Goal: Task Accomplishment & Management: Complete application form

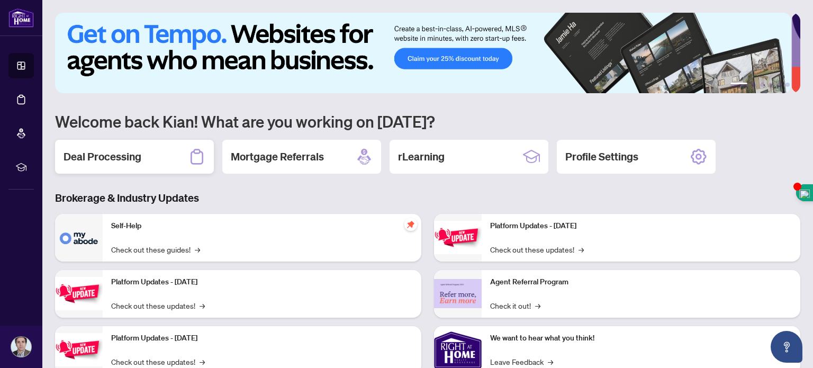
click at [153, 144] on div "Deal Processing" at bounding box center [134, 157] width 159 height 34
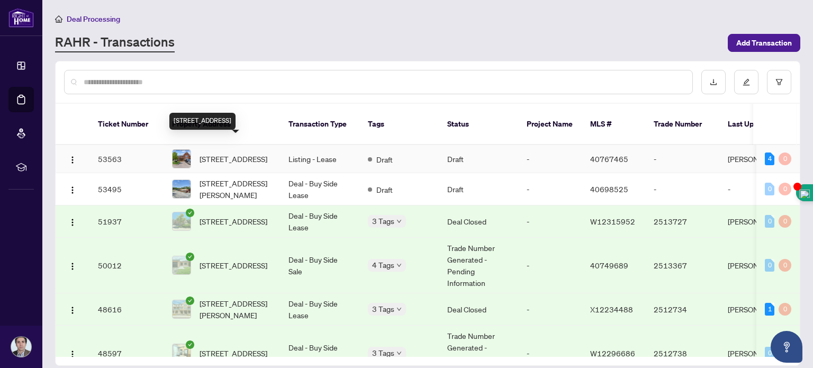
click at [230, 153] on span "[STREET_ADDRESS]" at bounding box center [234, 159] width 68 height 12
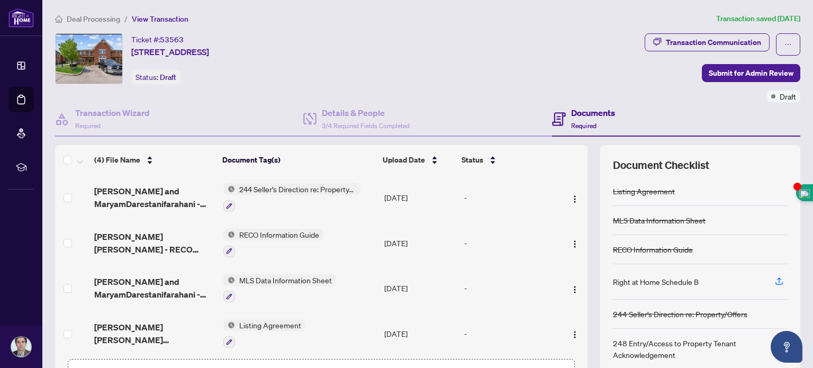
scroll to position [3, 0]
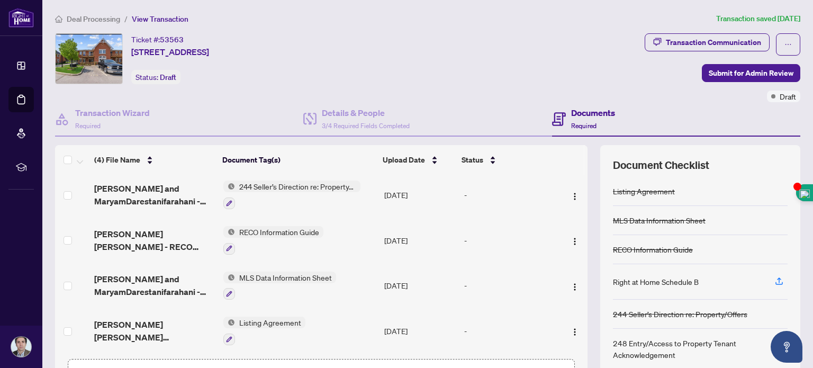
click at [62, 232] on td at bounding box center [72, 241] width 35 height 46
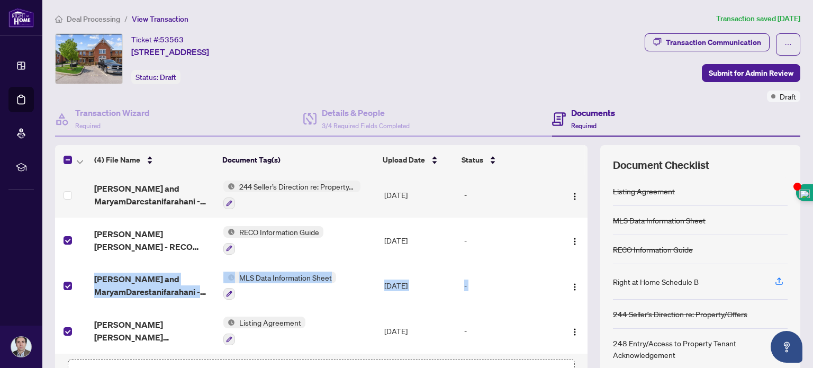
drag, startPoint x: 574, startPoint y: 251, endPoint x: 576, endPoint y: 275, distance: 23.4
click at [576, 275] on div "Mojtaba Darestani and MaryamDarestanifarahani - Ontario 244 - Sellers Direction…" at bounding box center [321, 264] width 532 height 179
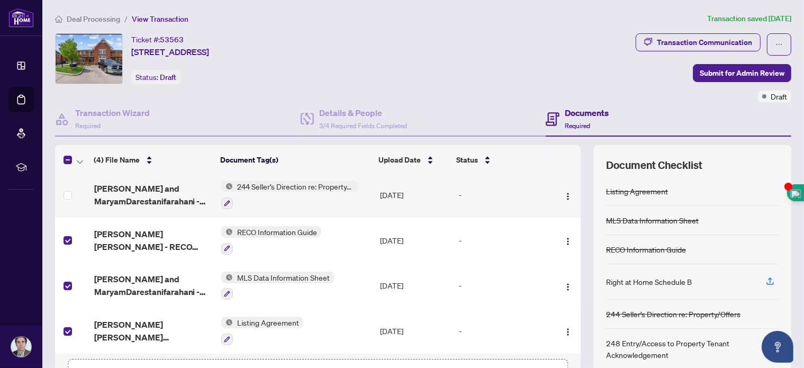
click at [578, 259] on div "(4) File Name Document Tag(s) Upload Date Status Mojtaba Darestani and MaryamDa…" at bounding box center [423, 274] width 736 height 259
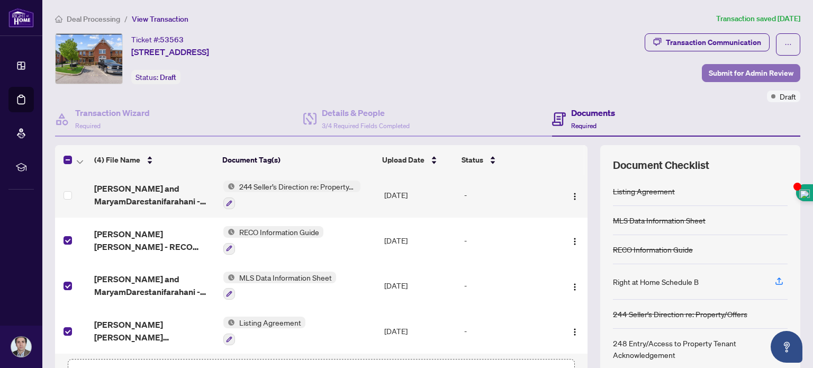
click at [739, 69] on span "Submit for Admin Review" at bounding box center [751, 73] width 85 height 17
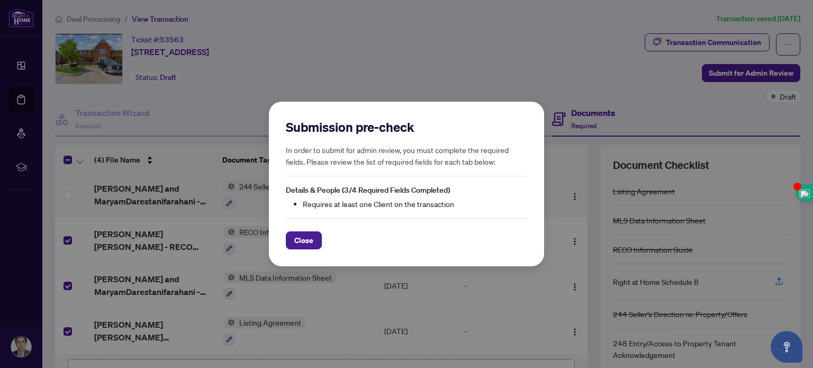
drag, startPoint x: 577, startPoint y: 190, endPoint x: 576, endPoint y: 225, distance: 35.5
click at [576, 225] on div "Submission pre-check In order to submit for admin review, you must complete the…" at bounding box center [406, 184] width 813 height 368
click at [305, 241] on span "Close" at bounding box center [303, 240] width 19 height 17
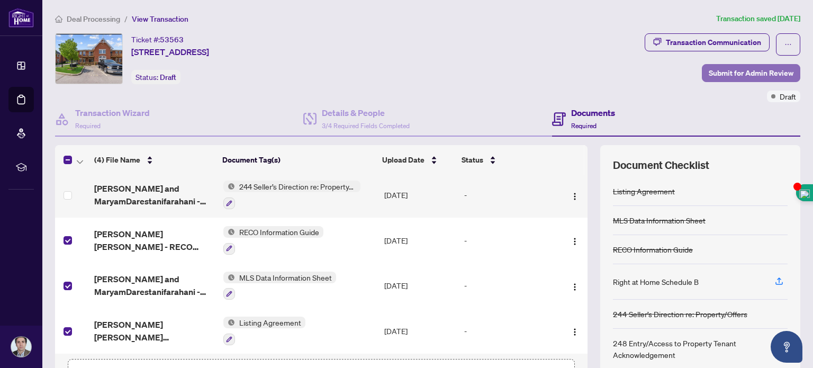
click at [709, 68] on span "Submit for Admin Review" at bounding box center [751, 73] width 85 height 17
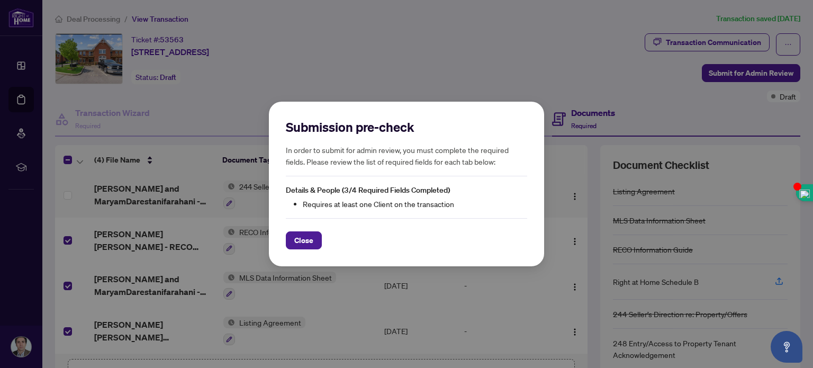
drag, startPoint x: 578, startPoint y: 185, endPoint x: 578, endPoint y: 202, distance: 17.5
click at [578, 202] on div "Submission pre-check In order to submit for admin review, you must complete the…" at bounding box center [406, 184] width 813 height 368
drag, startPoint x: 575, startPoint y: 197, endPoint x: 576, endPoint y: 175, distance: 21.7
click at [576, 175] on div "Submission pre-check In order to submit for admin review, you must complete the…" at bounding box center [406, 184] width 813 height 368
click at [297, 239] on span "Close" at bounding box center [303, 240] width 19 height 17
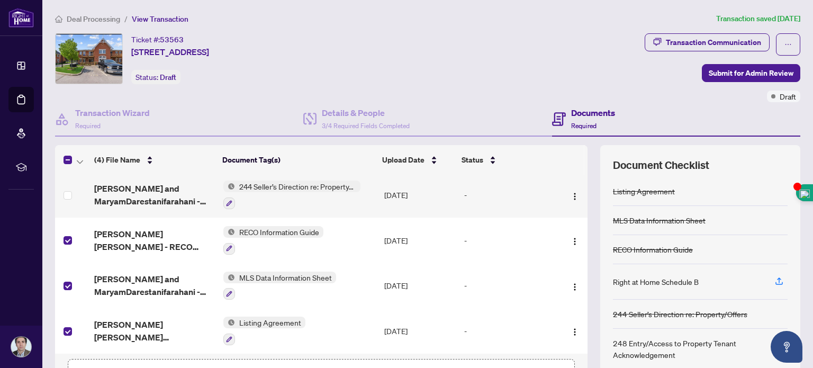
click at [580, 201] on div "(4) File Name Document Tag(s) Upload Date Status Mojtaba Darestani and MaryamDa…" at bounding box center [427, 274] width 745 height 259
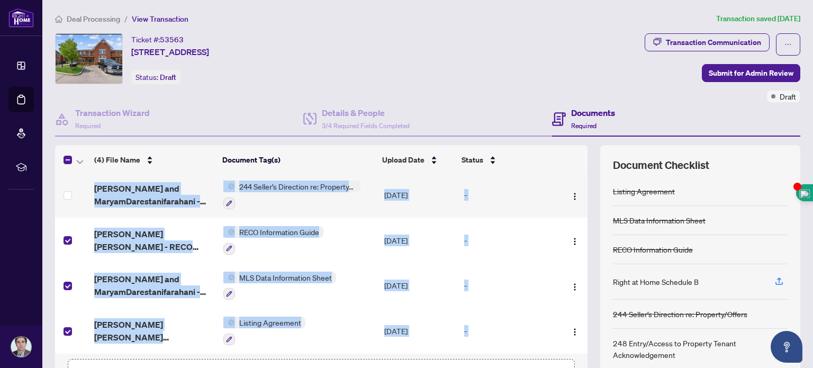
drag, startPoint x: 580, startPoint y: 201, endPoint x: 576, endPoint y: 194, distance: 7.1
click at [576, 194] on div "(4) File Name Document Tag(s) Upload Date Status Mojtaba Darestani and MaryamDa…" at bounding box center [427, 274] width 745 height 259
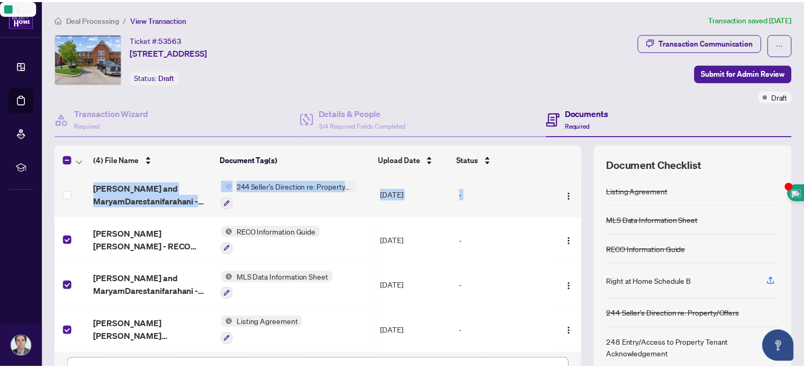
scroll to position [0, 0]
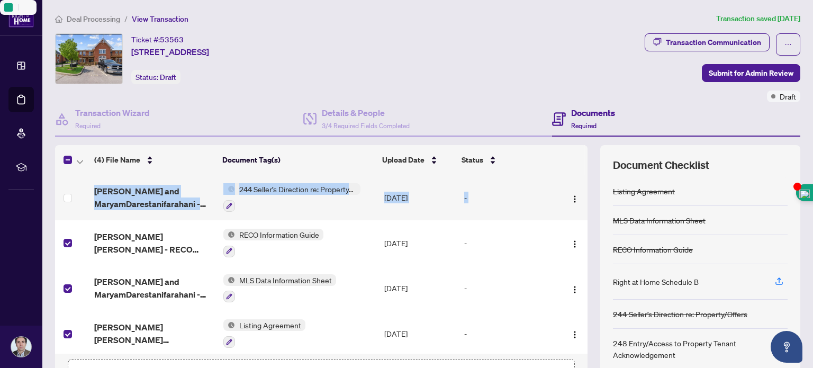
drag, startPoint x: 575, startPoint y: 194, endPoint x: 580, endPoint y: 304, distance: 109.7
click at [580, 304] on div "(4) File Name Document Tag(s) Upload Date Status Mojtaba Darestani and MaryamDa…" at bounding box center [427, 274] width 745 height 259
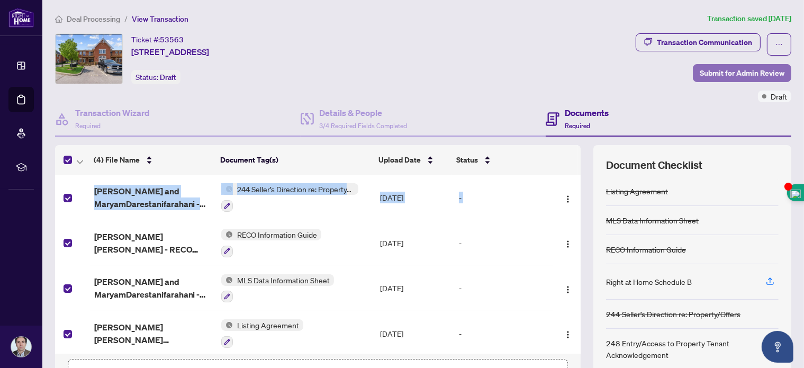
click at [732, 71] on span "Submit for Admin Review" at bounding box center [742, 73] width 85 height 17
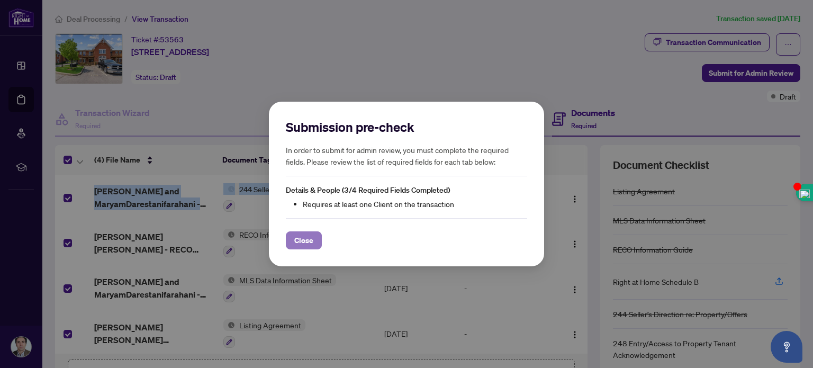
click at [300, 242] on span "Close" at bounding box center [303, 240] width 19 height 17
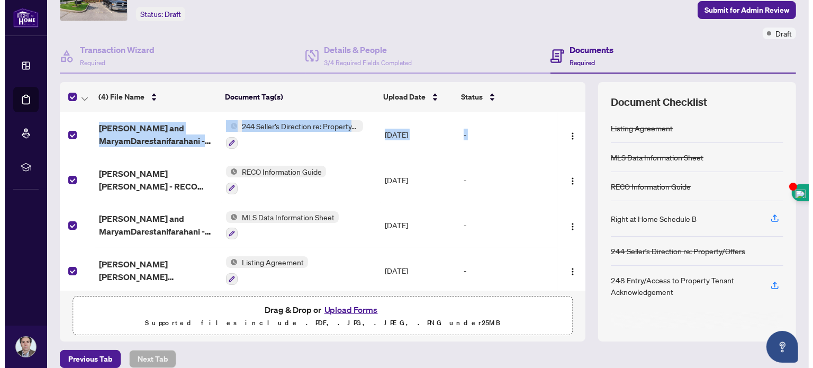
scroll to position [74, 0]
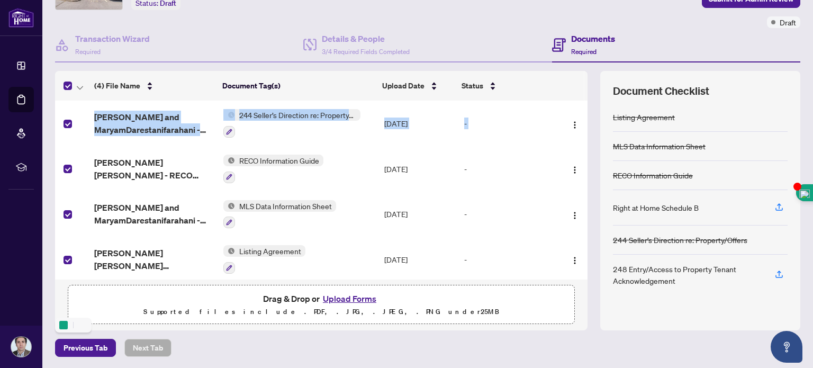
click at [524, 192] on td "-" at bounding box center [509, 215] width 99 height 46
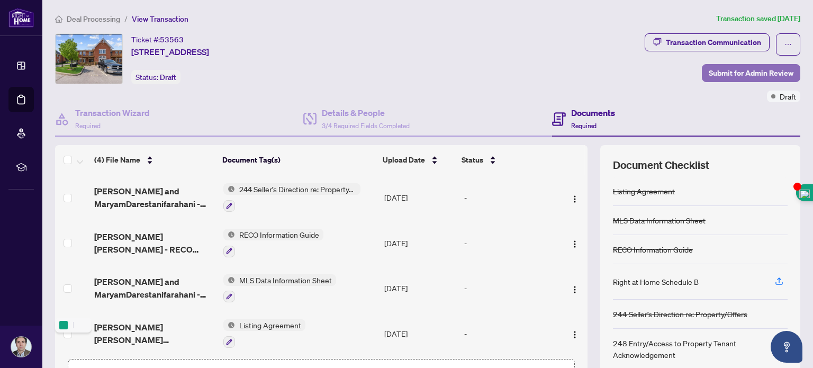
click at [723, 69] on span "Submit for Admin Review" at bounding box center [751, 73] width 85 height 17
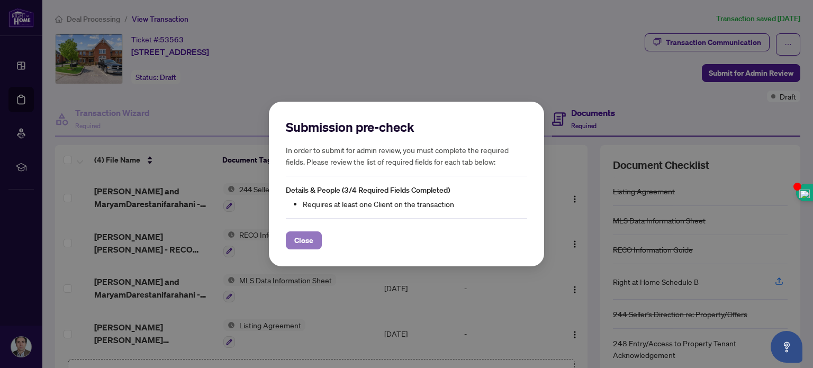
click at [295, 237] on span "Close" at bounding box center [303, 240] width 19 height 17
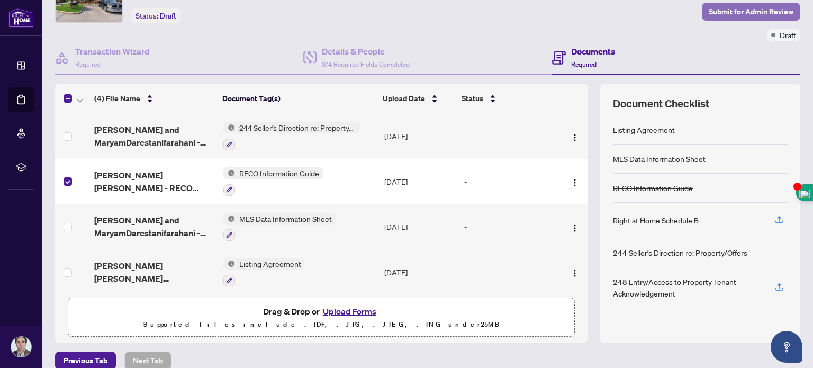
click at [741, 13] on span "Submit for Admin Review" at bounding box center [751, 11] width 85 height 17
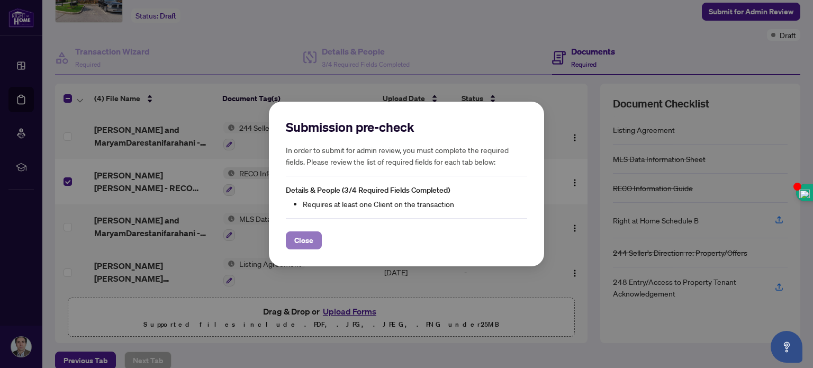
click at [311, 240] on span "Close" at bounding box center [303, 240] width 19 height 17
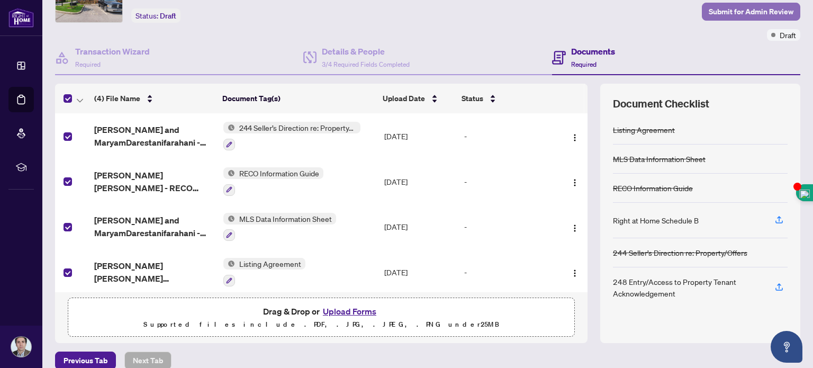
click at [727, 6] on span "Submit for Admin Review" at bounding box center [751, 11] width 85 height 17
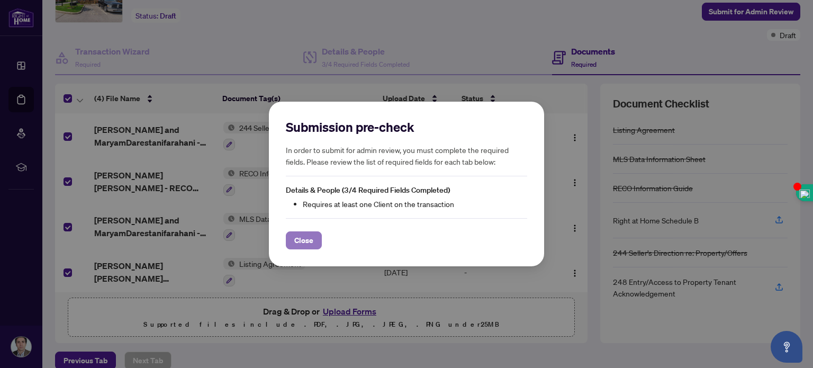
click at [296, 241] on span "Close" at bounding box center [303, 240] width 19 height 17
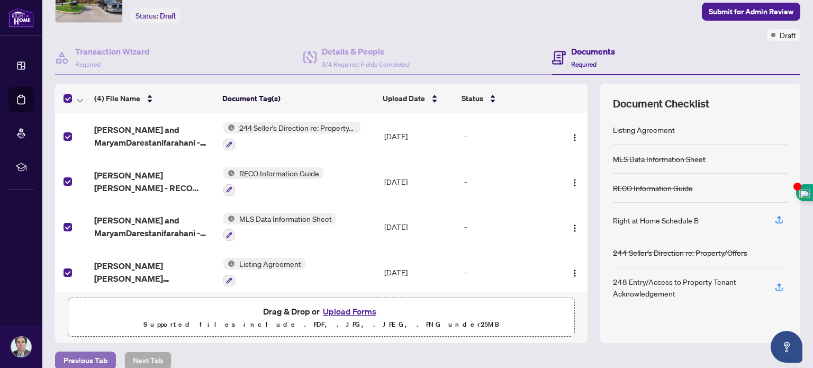
click at [91, 357] on span "Previous Tab" at bounding box center [86, 360] width 44 height 17
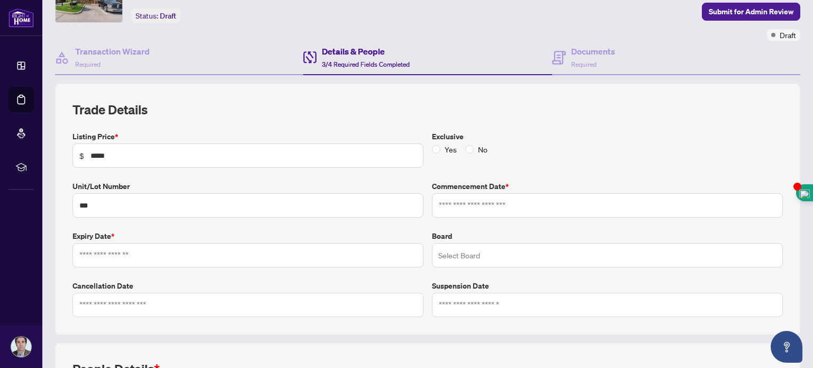
type input "**********"
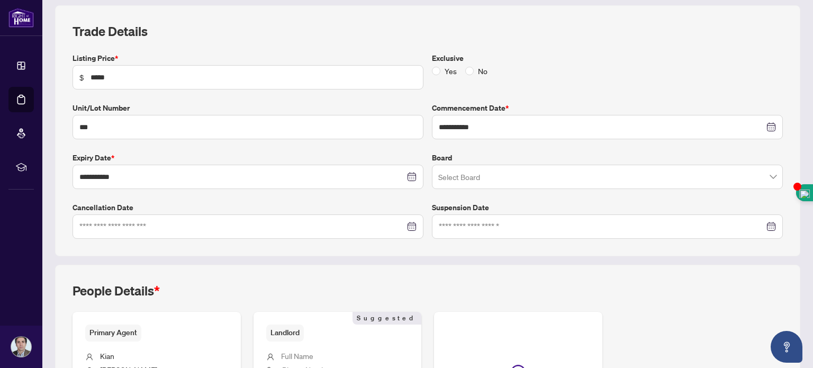
scroll to position [141, 0]
click at [98, 74] on input "*****" at bounding box center [254, 76] width 326 height 12
type input "*****"
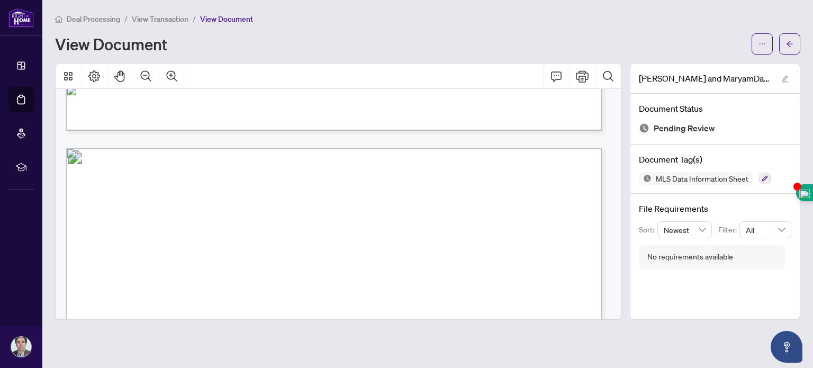
scroll to position [1387, 0]
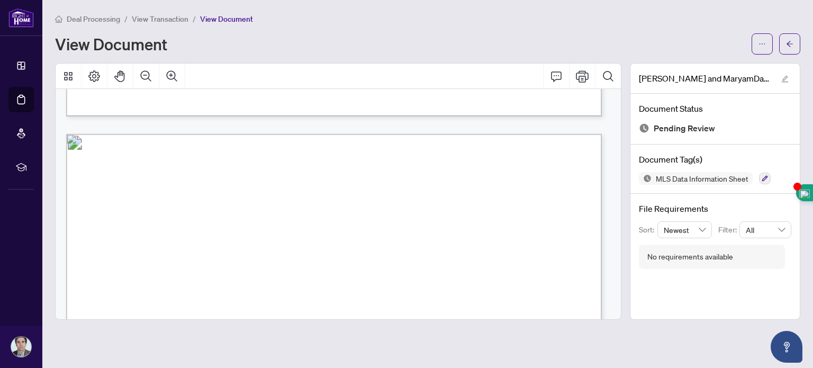
click at [137, 173] on span "2,700.00" at bounding box center [140, 174] width 34 height 8
click at [136, 172] on span "2,700.00" at bounding box center [140, 174] width 34 height 8
click at [135, 172] on span "2,700.00" at bounding box center [140, 174] width 34 height 8
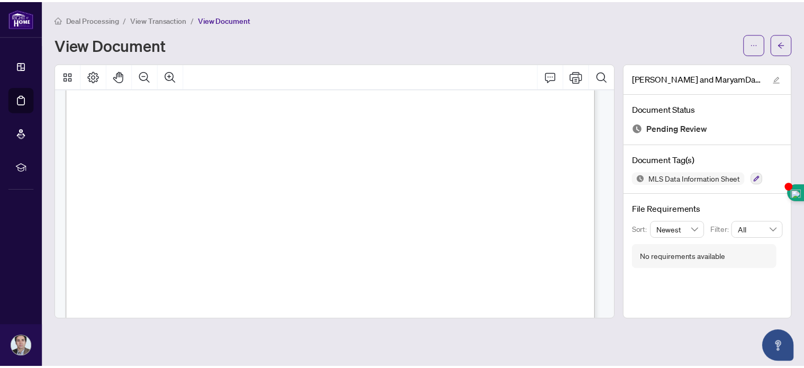
scroll to position [403, 0]
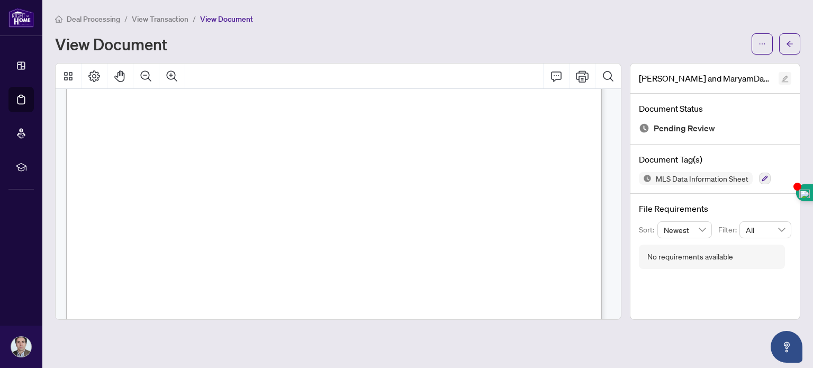
click at [788, 78] on icon "edit" at bounding box center [784, 78] width 7 height 7
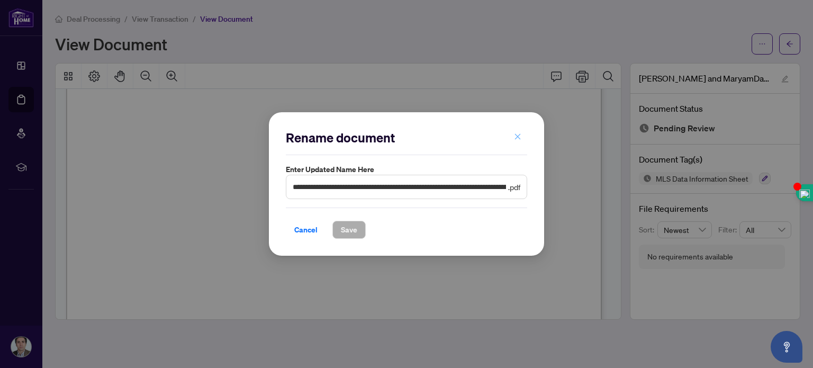
click at [512, 132] on button "button" at bounding box center [517, 137] width 21 height 18
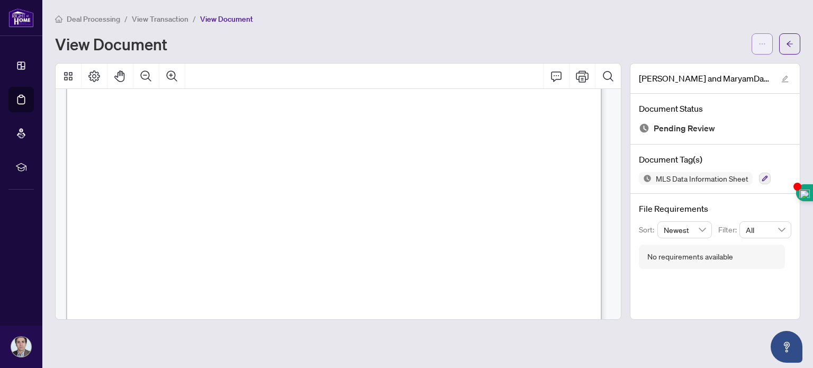
click at [758, 47] on icon "ellipsis" at bounding box center [761, 43] width 7 height 7
click at [639, 37] on div "View Document" at bounding box center [400, 43] width 690 height 17
click at [587, 75] on icon "Print" at bounding box center [582, 76] width 13 height 13
click at [763, 43] on icon "ellipsis" at bounding box center [761, 43] width 7 height 7
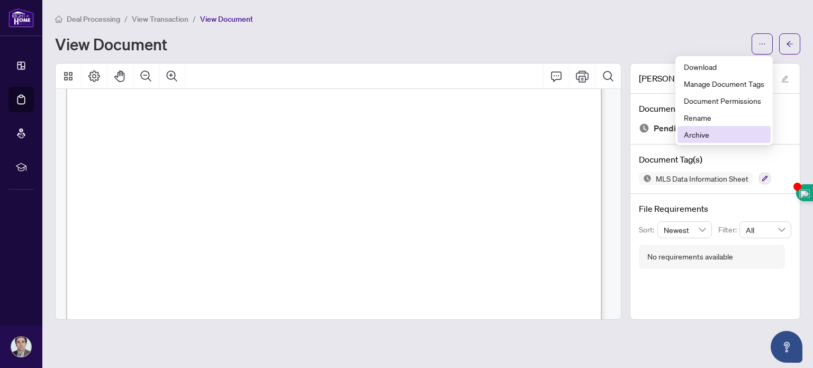
click at [721, 135] on span "Archive" at bounding box center [724, 135] width 80 height 12
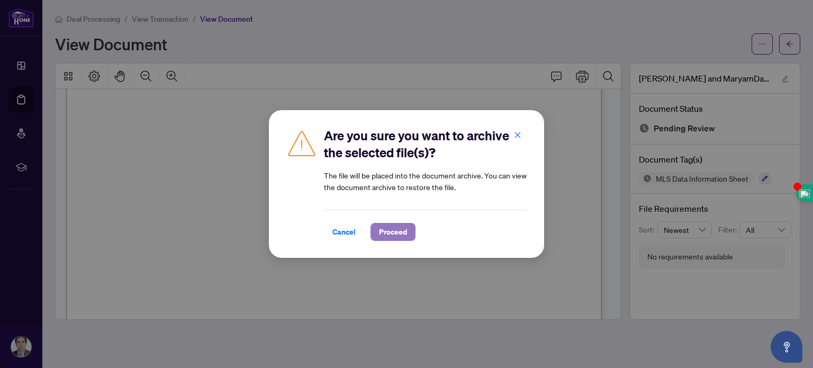
click at [394, 228] on span "Proceed" at bounding box center [393, 231] width 28 height 17
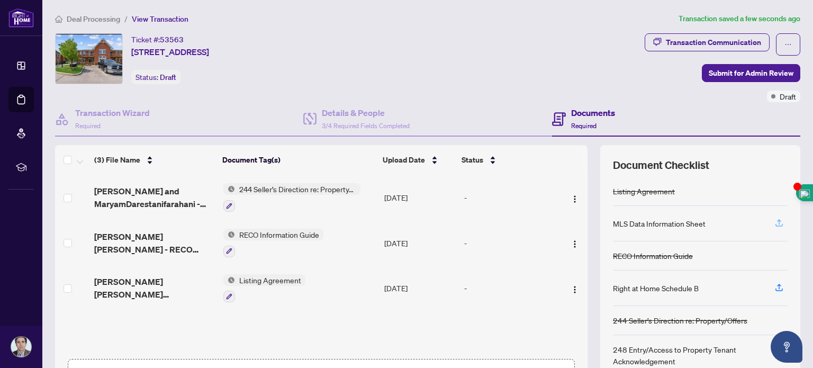
click at [774, 222] on icon "button" at bounding box center [779, 223] width 10 height 10
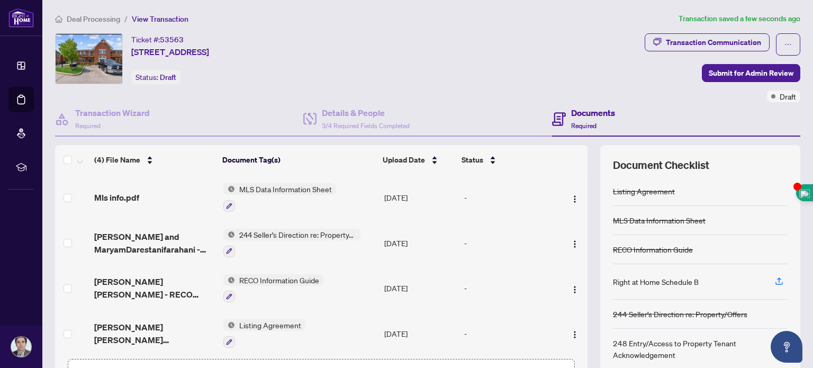
drag, startPoint x: 579, startPoint y: 198, endPoint x: 577, endPoint y: 215, distance: 17.0
click at [577, 215] on div "(4) File Name Document Tag(s) Upload Date Status Mls info.pdf MLS Data Informat…" at bounding box center [427, 274] width 745 height 259
drag, startPoint x: 575, startPoint y: 198, endPoint x: 575, endPoint y: 182, distance: 16.4
click at [575, 182] on td at bounding box center [573, 198] width 28 height 46
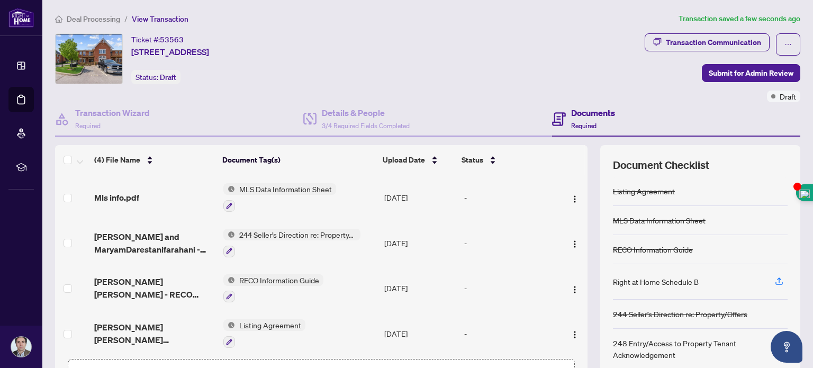
click at [575, 182] on td at bounding box center [573, 198] width 28 height 46
drag, startPoint x: 575, startPoint y: 190, endPoint x: 580, endPoint y: 228, distance: 38.3
click at [580, 228] on div "(4) File Name Document Tag(s) Upload Date Status Mls info.pdf MLS Data Informat…" at bounding box center [427, 274] width 745 height 259
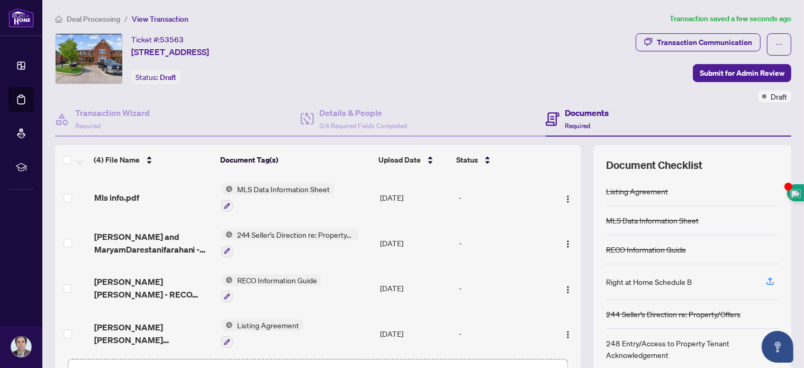
click at [562, 158] on th at bounding box center [564, 160] width 28 height 30
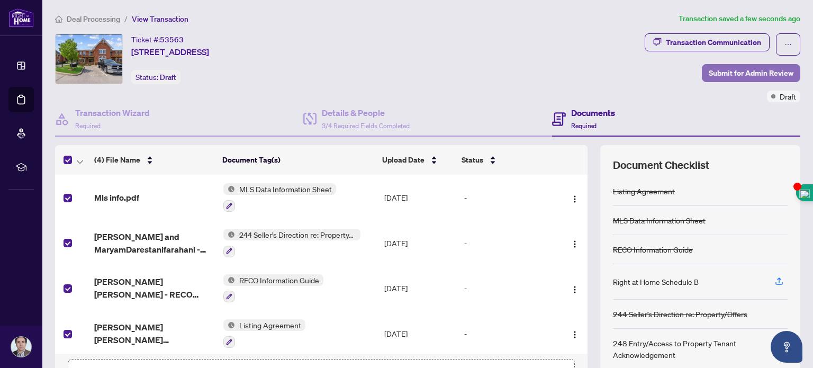
click at [714, 75] on span "Submit for Admin Review" at bounding box center [751, 73] width 85 height 17
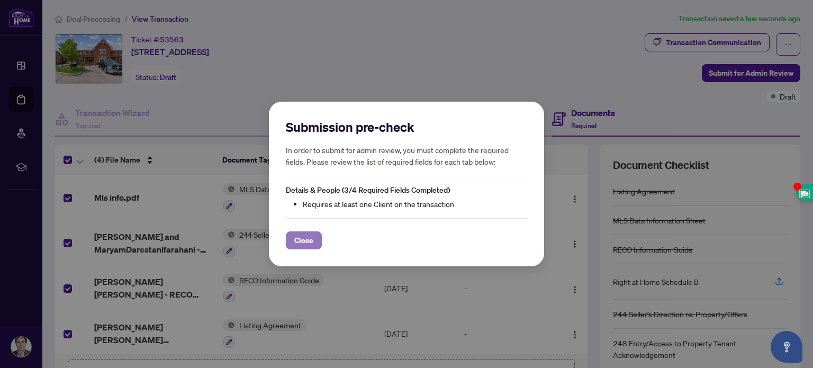
click at [301, 236] on span "Close" at bounding box center [303, 240] width 19 height 17
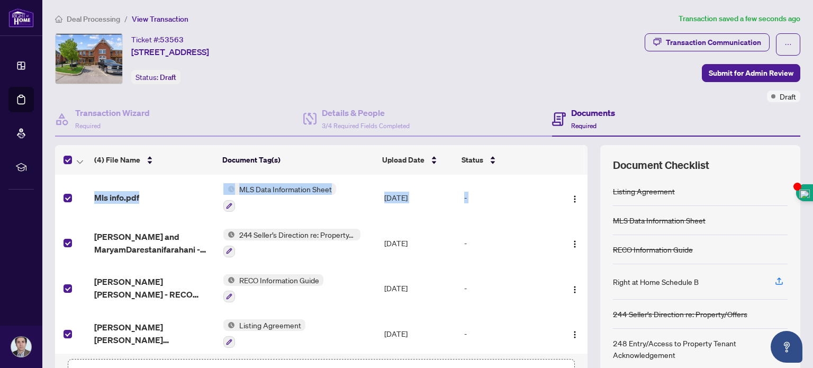
drag, startPoint x: 580, startPoint y: 207, endPoint x: 575, endPoint y: 198, distance: 10.2
click at [575, 198] on div "(4) File Name Document Tag(s) Upload Date Status Mls info.pdf MLS Data Informat…" at bounding box center [427, 274] width 745 height 259
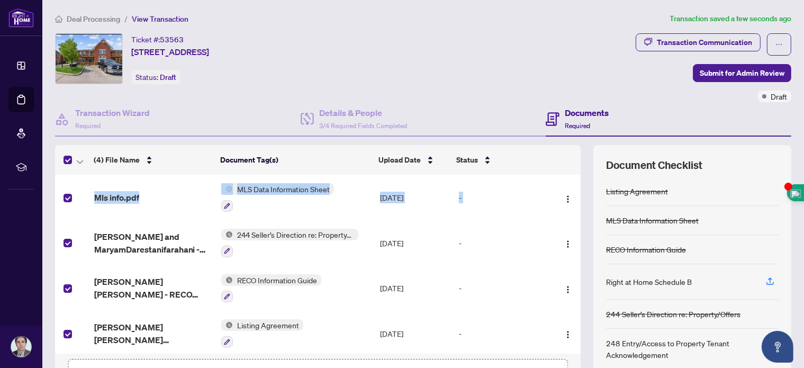
click at [575, 198] on div "(4) File Name Document Tag(s) Upload Date Status Mls info.pdf MLS Data Informat…" at bounding box center [423, 274] width 736 height 259
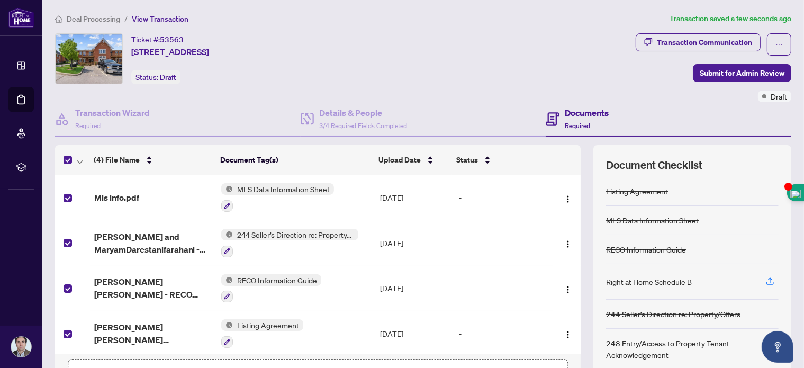
scroll to position [74, 0]
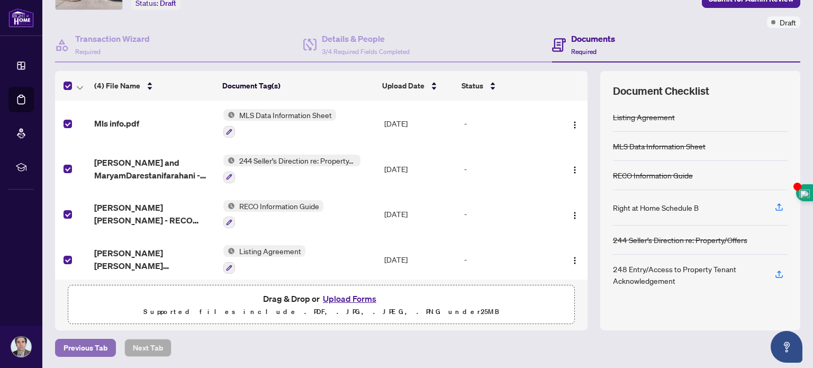
click at [98, 345] on span "Previous Tab" at bounding box center [86, 347] width 44 height 17
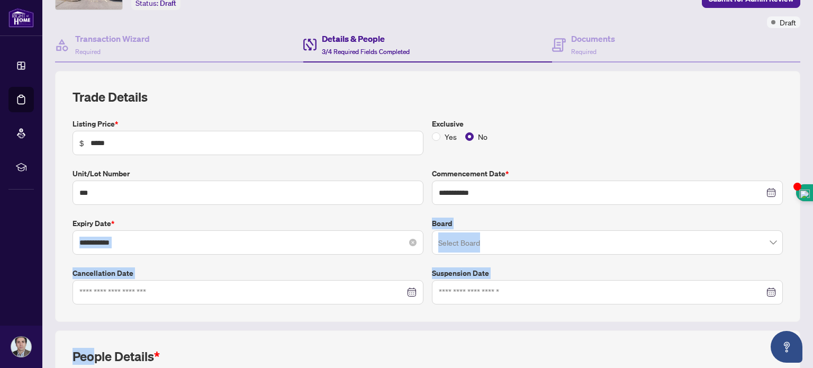
drag, startPoint x: 98, startPoint y: 345, endPoint x: 73, endPoint y: 243, distance: 104.1
click at [73, 243] on div "**********" at bounding box center [428, 305] width 754 height 469
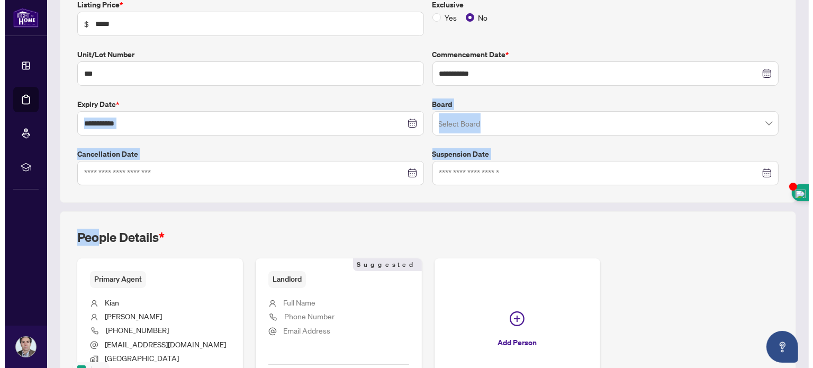
scroll to position [215, 0]
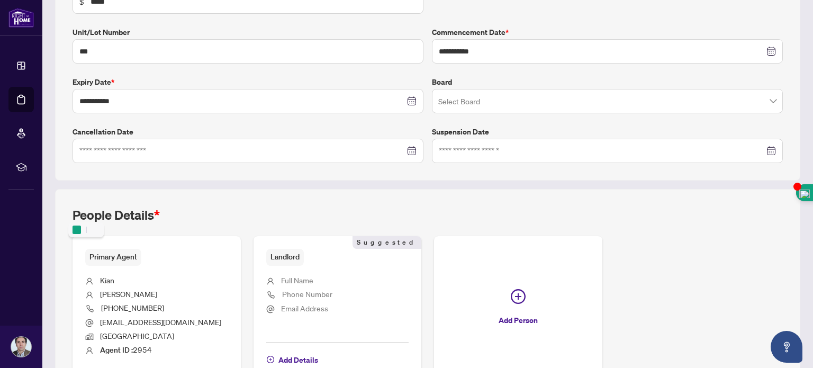
click at [515, 227] on div "People Details *" at bounding box center [428, 221] width 710 height 30
click at [296, 359] on span "Add Details" at bounding box center [298, 359] width 40 height 17
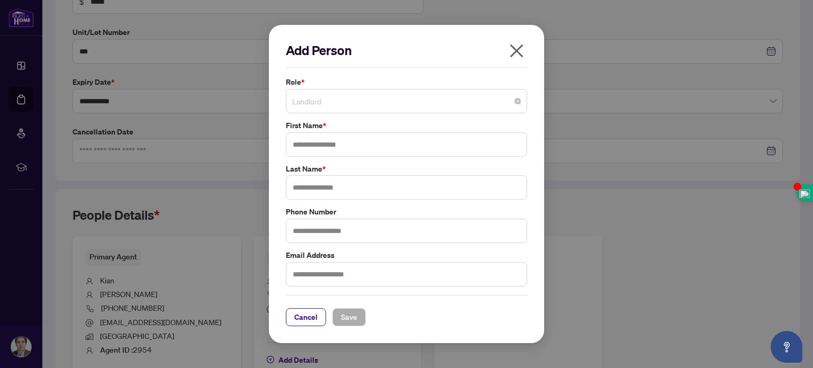
click at [356, 113] on input "search" at bounding box center [401, 102] width 219 height 23
click at [348, 104] on span "Landlord" at bounding box center [406, 101] width 229 height 20
click at [360, 143] on input "text" at bounding box center [406, 144] width 241 height 24
drag, startPoint x: 358, startPoint y: 144, endPoint x: 322, endPoint y: 141, distance: 36.1
click at [322, 141] on input "**********" at bounding box center [406, 144] width 241 height 24
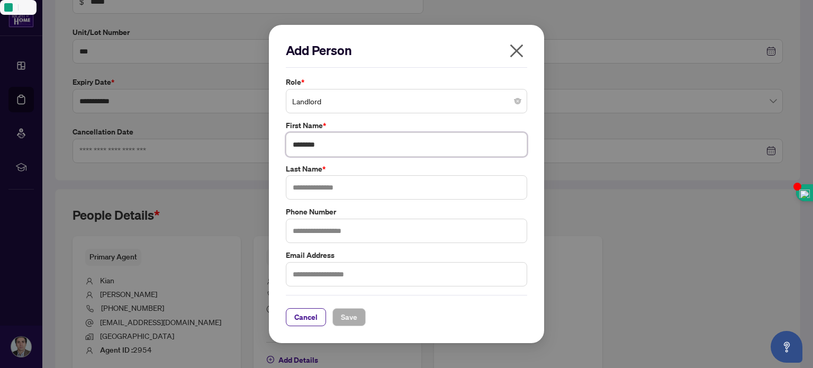
type input "*******"
click at [315, 185] on input "text" at bounding box center [406, 187] width 241 height 24
paste input "*********"
type input "*********"
click at [318, 226] on input "text" at bounding box center [406, 231] width 241 height 24
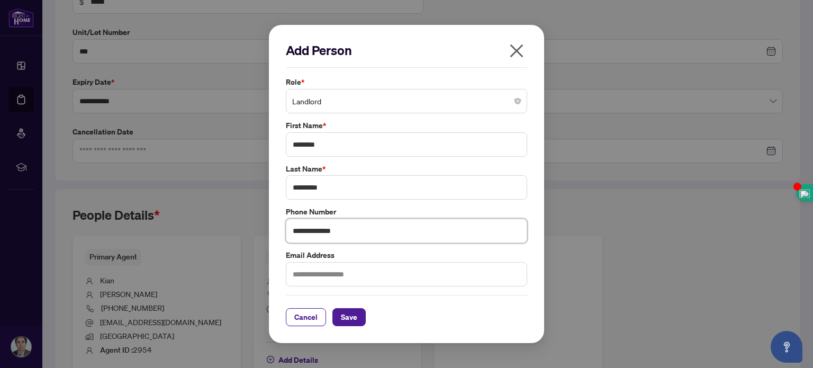
type input "**********"
click at [342, 275] on input "text" at bounding box center [406, 274] width 241 height 24
paste input "**********"
type input "**********"
click at [351, 314] on span "Save" at bounding box center [349, 317] width 16 height 17
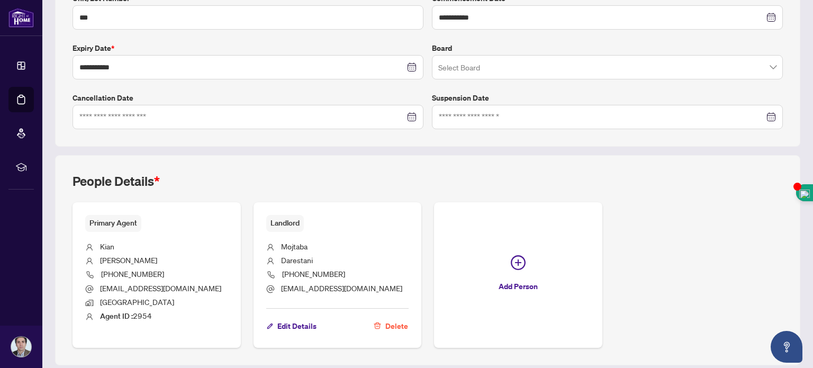
scroll to position [259, 0]
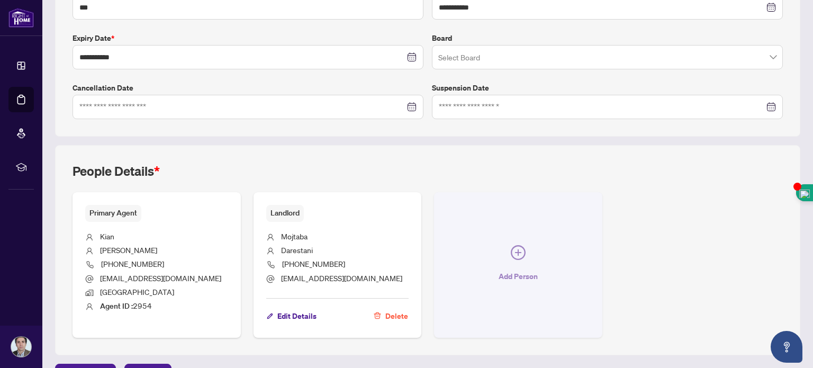
click at [511, 254] on icon "plus-circle" at bounding box center [518, 252] width 15 height 15
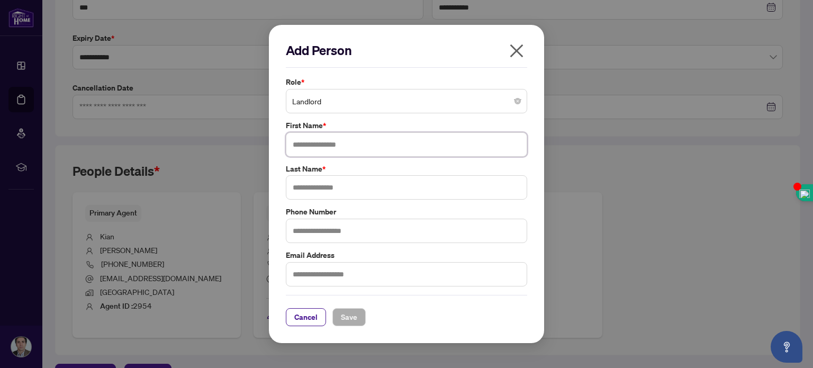
click at [377, 146] on input "text" at bounding box center [406, 144] width 241 height 24
type input "******"
click at [378, 198] on input "text" at bounding box center [406, 187] width 241 height 24
type input "**********"
click at [368, 230] on input "text" at bounding box center [406, 231] width 241 height 24
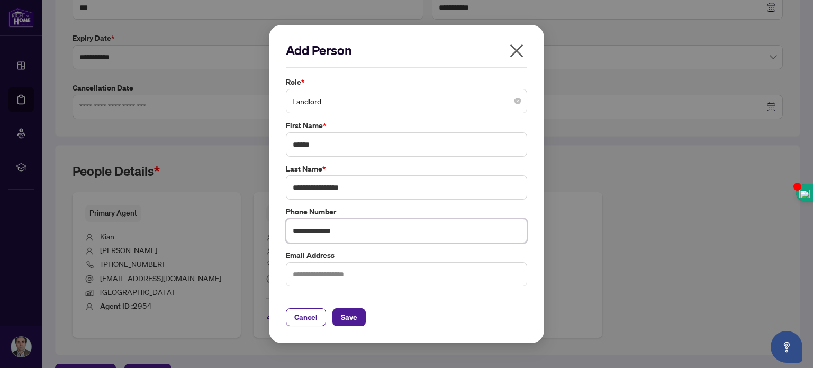
type input "**********"
click at [350, 281] on input "text" at bounding box center [406, 274] width 241 height 24
paste input "**********"
type input "**********"
click at [349, 315] on span "Save" at bounding box center [349, 317] width 16 height 17
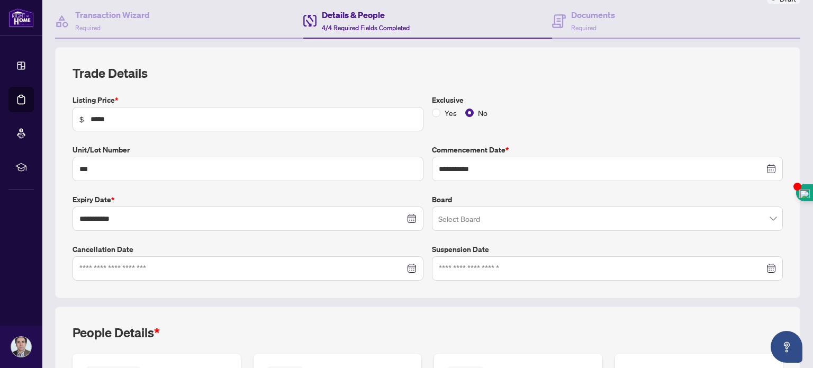
scroll to position [0, 0]
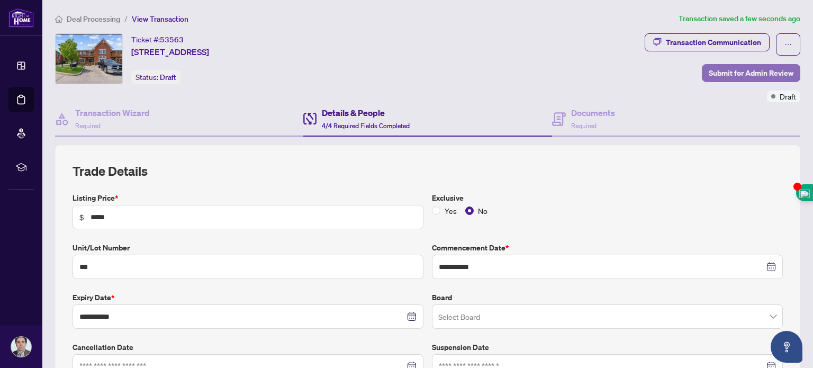
click at [709, 71] on span "Submit for Admin Review" at bounding box center [751, 73] width 85 height 17
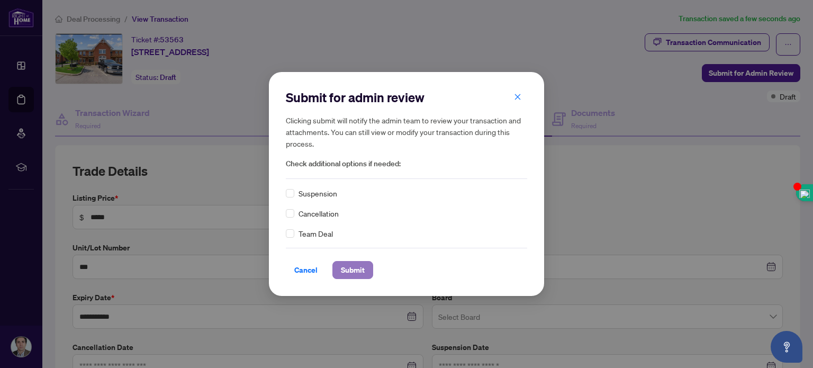
click at [362, 268] on span "Submit" at bounding box center [353, 269] width 24 height 17
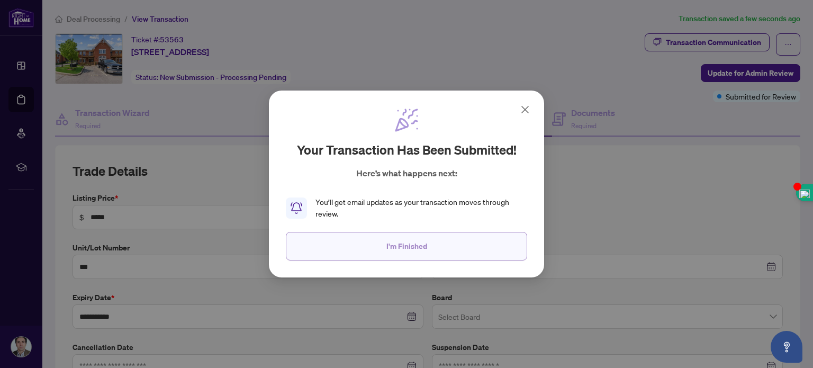
click at [402, 247] on span "I'm Finished" at bounding box center [406, 246] width 41 height 17
